Goal: Information Seeking & Learning: Find contact information

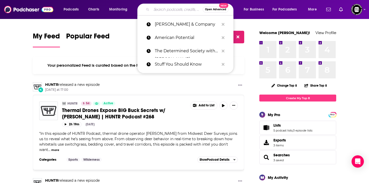
click at [174, 7] on input "Search podcasts, credits, & more..." at bounding box center [176, 9] width 51 height 8
paste input "Concealed Carry Podcast"
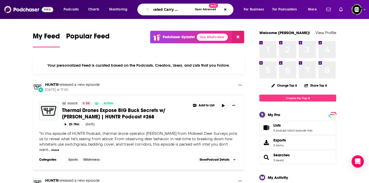
type input "Concealed Carry Podcast"
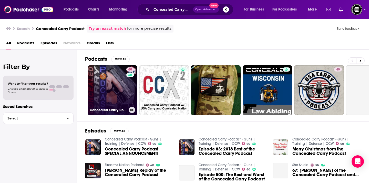
click at [117, 81] on link "60 Concealed Carry Podcast - Guns | Training | Defense | CCW" at bounding box center [113, 90] width 50 height 50
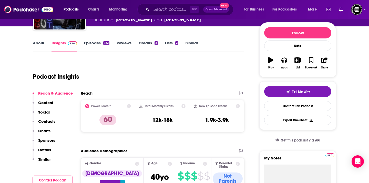
scroll to position [58, 0]
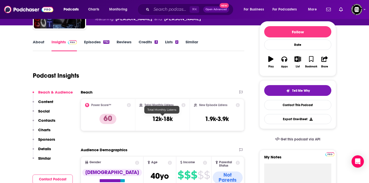
click at [161, 120] on h3 "12k-18k" at bounding box center [162, 119] width 20 height 8
copy div "12k-18k"
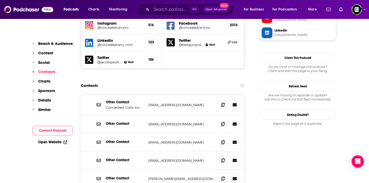
scroll to position [522, 0]
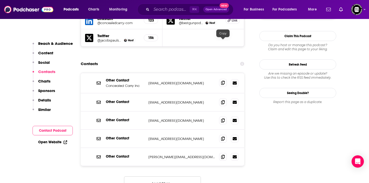
click at [224, 79] on span at bounding box center [223, 83] width 8 height 8
click at [225, 98] on span at bounding box center [223, 102] width 8 height 8
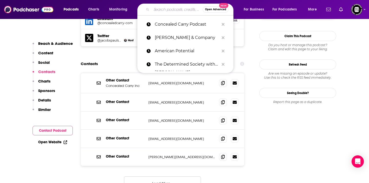
click at [173, 9] on input "Search podcasts, credits, & more..." at bounding box center [176, 9] width 51 height 8
paste input "American Warrior Show"
type input "American Warrior Show"
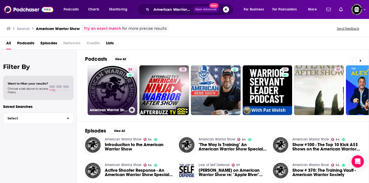
click at [114, 96] on link "54 American Warrior Show" at bounding box center [113, 90] width 50 height 50
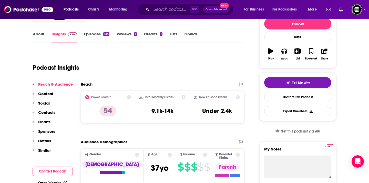
scroll to position [72, 0]
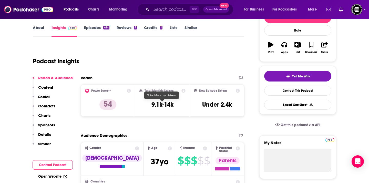
click at [169, 106] on h3 "9.1k-14k" at bounding box center [162, 105] width 22 height 8
copy div "9.1k-14k"
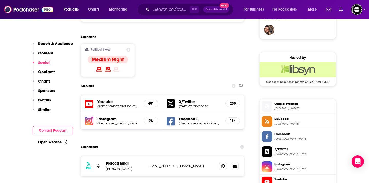
scroll to position [385, 0]
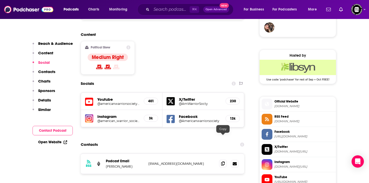
click at [224, 161] on icon at bounding box center [223, 163] width 4 height 4
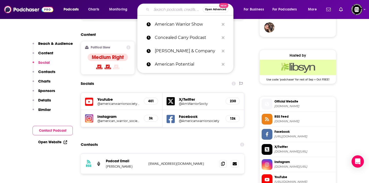
click at [178, 9] on input "Search podcasts, credits, & more..." at bounding box center [176, 9] width 51 height 8
paste input "CCW Safe Podcast"
type input "CCW Safe Podcast"
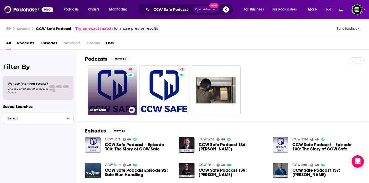
click at [108, 101] on link "48 CCW Safe" at bounding box center [113, 90] width 50 height 50
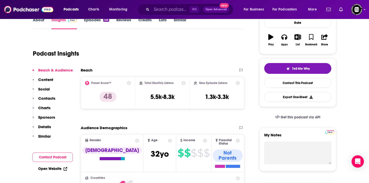
scroll to position [86, 0]
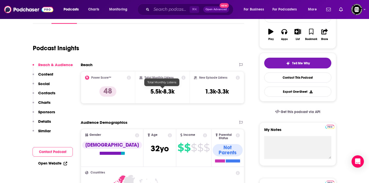
click at [164, 90] on h3 "5.5k-8.3k" at bounding box center [162, 92] width 24 height 8
copy div "5.5k-8.3k"
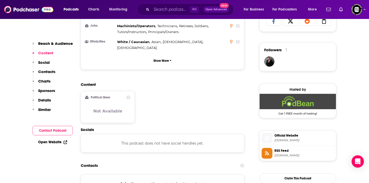
scroll to position [352, 0]
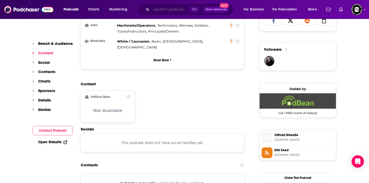
click at [158, 13] on input "Search podcasts, credits, & more..." at bounding box center [170, 9] width 38 height 8
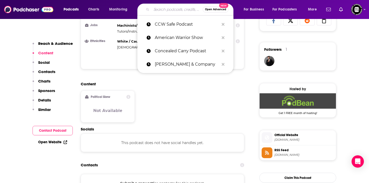
paste input "Student of the Gun"
type input "Student of the Gun"
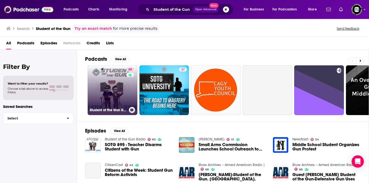
click at [117, 89] on link "60 Student of the Gun Radio" at bounding box center [113, 90] width 50 height 50
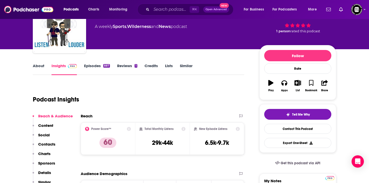
scroll to position [38, 0]
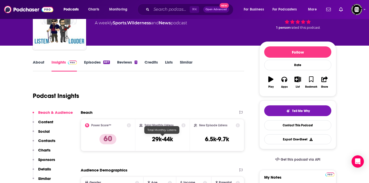
click at [161, 139] on h3 "29k-44k" at bounding box center [162, 139] width 21 height 8
copy div "29k-44k"
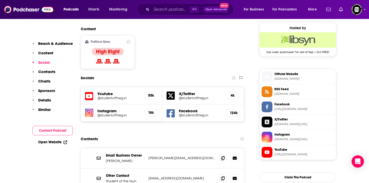
scroll to position [414, 0]
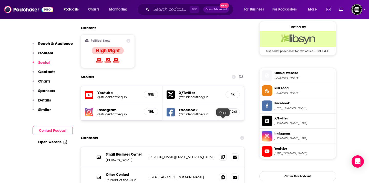
click at [223, 155] on icon at bounding box center [223, 157] width 4 height 4
click at [155, 9] on input "Search podcasts, credits, & more..." at bounding box center [170, 9] width 38 height 8
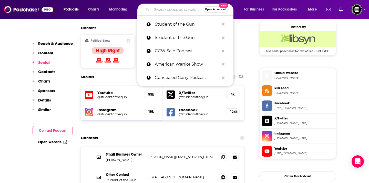
paste input "Long Range Pursuit"
type input "Long Range Pursuit"
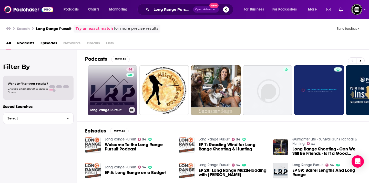
click at [126, 86] on div "54" at bounding box center [130, 86] width 9 height 39
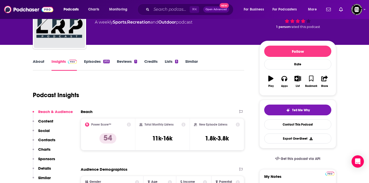
scroll to position [67, 0]
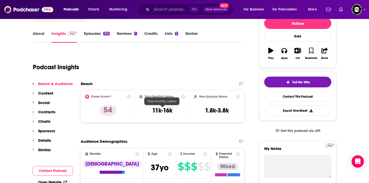
click at [165, 111] on h3 "11k-16k" at bounding box center [162, 111] width 20 height 8
copy div "11k-16k"
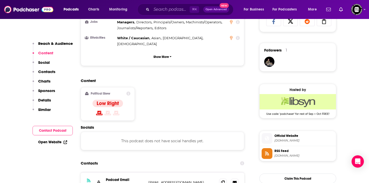
scroll to position [398, 0]
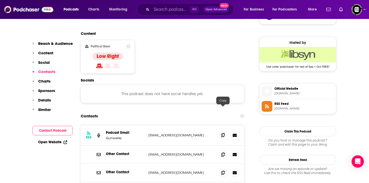
click at [222, 133] on icon at bounding box center [223, 135] width 4 height 4
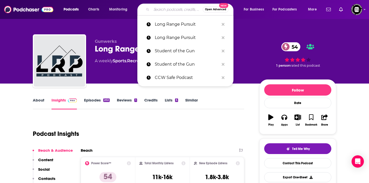
click at [181, 10] on input "Search podcasts, credits, & more..." at bounding box center [176, 9] width 51 height 8
paste input "[PERSON_NAME]"
type input "[PERSON_NAME]"
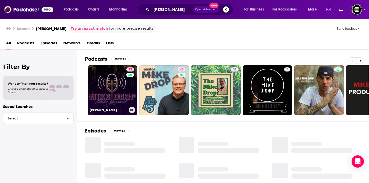
click at [128, 90] on div "73" at bounding box center [130, 86] width 9 height 39
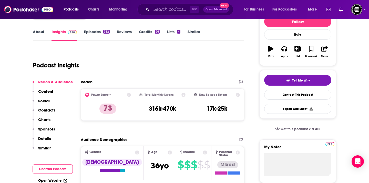
scroll to position [71, 0]
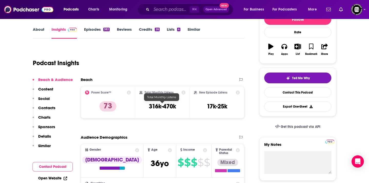
click at [164, 107] on h3 "316k-470k" at bounding box center [162, 106] width 27 height 8
copy div "316k-470k"
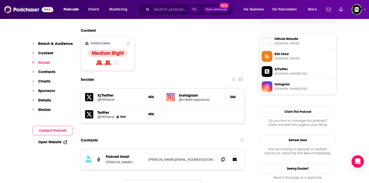
scroll to position [402, 0]
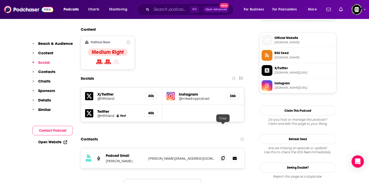
click at [223, 156] on icon at bounding box center [223, 158] width 4 height 4
click at [150, 9] on div "⌘ K Open Advanced New" at bounding box center [185, 10] width 96 height 12
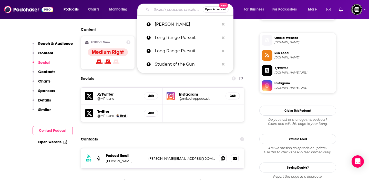
click at [154, 9] on input "Search podcasts, credits, & more..." at bounding box center [176, 9] width 51 height 8
paste input "Fieldcraft Survival"
type input "Fieldcraft Survival"
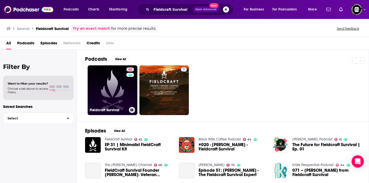
click at [129, 91] on div "62" at bounding box center [130, 86] width 9 height 39
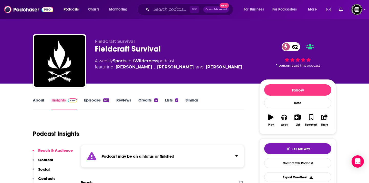
scroll to position [54, 0]
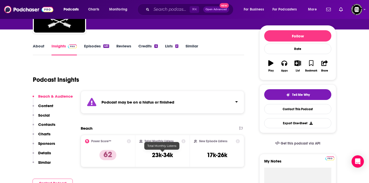
click at [156, 153] on h3 "23k-34k" at bounding box center [162, 155] width 21 height 8
copy div "23k-34k"
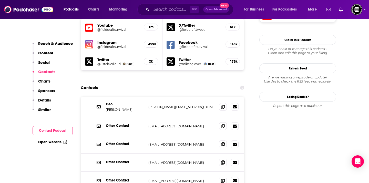
scroll to position [504, 0]
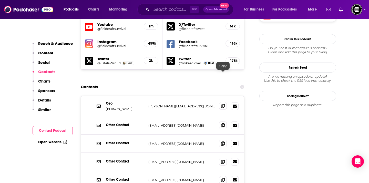
click at [222, 102] on span at bounding box center [223, 106] width 8 height 8
click at [184, 10] on input "Search podcasts, credits, & more..." at bounding box center [170, 9] width 38 height 8
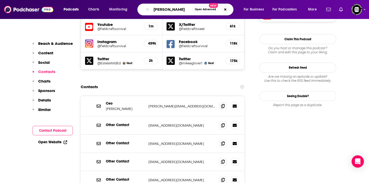
type input "[PERSON_NAME]"
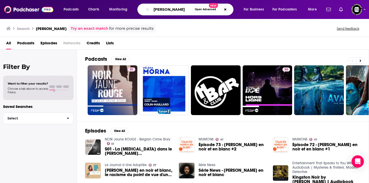
click at [161, 11] on input "[PERSON_NAME]" at bounding box center [171, 9] width 41 height 8
type input "colion noir"
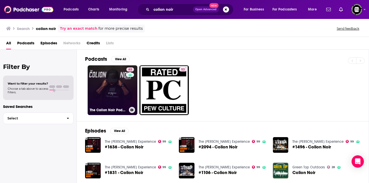
click at [112, 87] on link "63 The Colion Noir Podcast" at bounding box center [113, 90] width 50 height 50
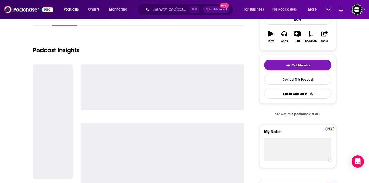
scroll to position [92, 0]
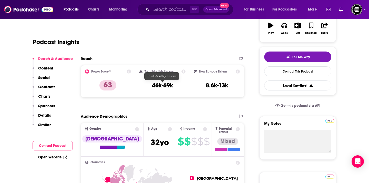
click at [166, 85] on h3 "46k-69k" at bounding box center [162, 85] width 21 height 8
copy div "46k-69k"
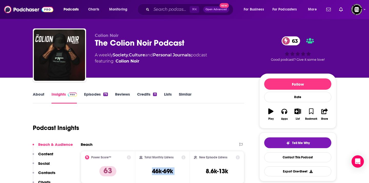
scroll to position [0, 0]
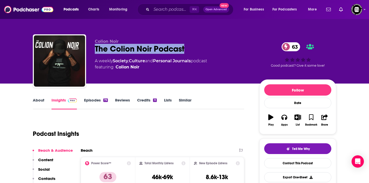
drag, startPoint x: 94, startPoint y: 48, endPoint x: 189, endPoint y: 52, distance: 95.1
click at [189, 52] on div "Colion Noir The Colion Noir Podcast 63 A weekly Society , Culture and Personal …" at bounding box center [184, 61] width 303 height 55
copy h2 "The Colion Noir Podcast"
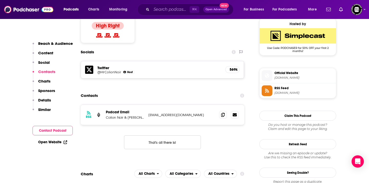
scroll to position [419, 0]
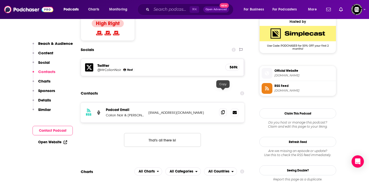
click at [221, 110] on icon at bounding box center [223, 112] width 4 height 4
click at [164, 11] on input "Search podcasts, credits, & more..." at bounding box center [170, 9] width 38 height 8
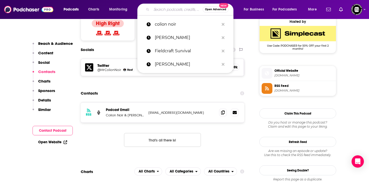
paste input "Primary Secondary"
type input "Primary Secondary"
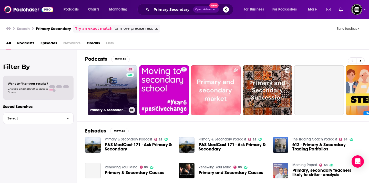
click at [119, 93] on link "55 Primary & Secondary Podcast" at bounding box center [113, 90] width 50 height 50
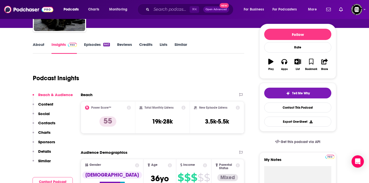
scroll to position [58, 0]
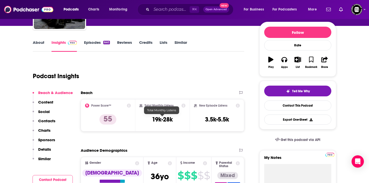
click at [158, 119] on h3 "19k-28k" at bounding box center [162, 120] width 21 height 8
copy div "19k-28k"
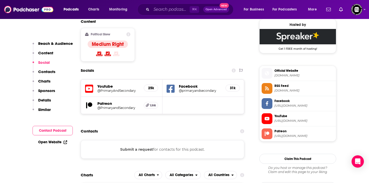
scroll to position [469, 0]
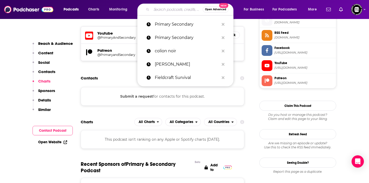
click at [178, 10] on input "Search podcasts, credits, & more..." at bounding box center [176, 9] width 51 height 8
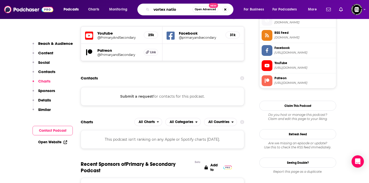
type input "vortex nation"
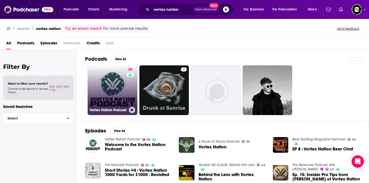
click at [117, 91] on link "68 Vortex Nation Podcast" at bounding box center [113, 90] width 50 height 50
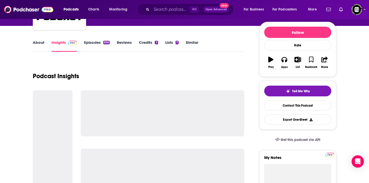
scroll to position [60, 0]
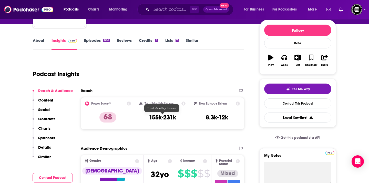
click at [160, 118] on h3 "155k-231k" at bounding box center [162, 117] width 27 height 8
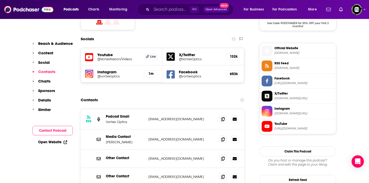
scroll to position [442, 0]
click at [223, 137] on icon at bounding box center [223, 139] width 4 height 4
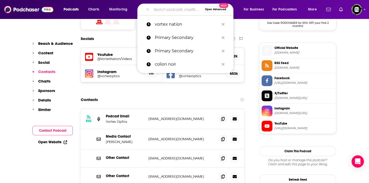
click at [172, 11] on input "Search podcasts, credits, & more..." at bounding box center [176, 9] width 51 height 8
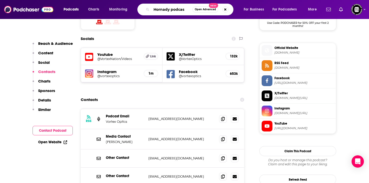
type input "Hornady podcast"
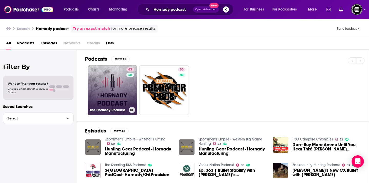
click at [112, 100] on link "63 The Hornady Podcast" at bounding box center [113, 90] width 50 height 50
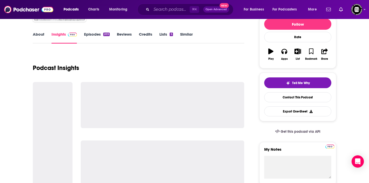
scroll to position [67, 0]
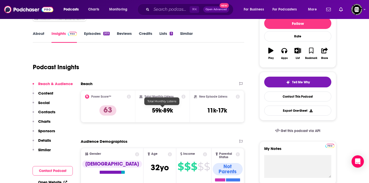
click at [166, 112] on h3 "59k-89k" at bounding box center [162, 111] width 21 height 8
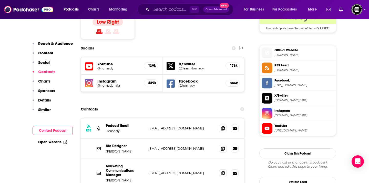
scroll to position [437, 0]
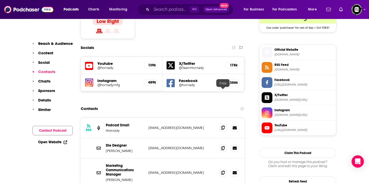
click at [222, 126] on icon at bounding box center [223, 128] width 4 height 4
